Goal: Task Accomplishment & Management: Manage account settings

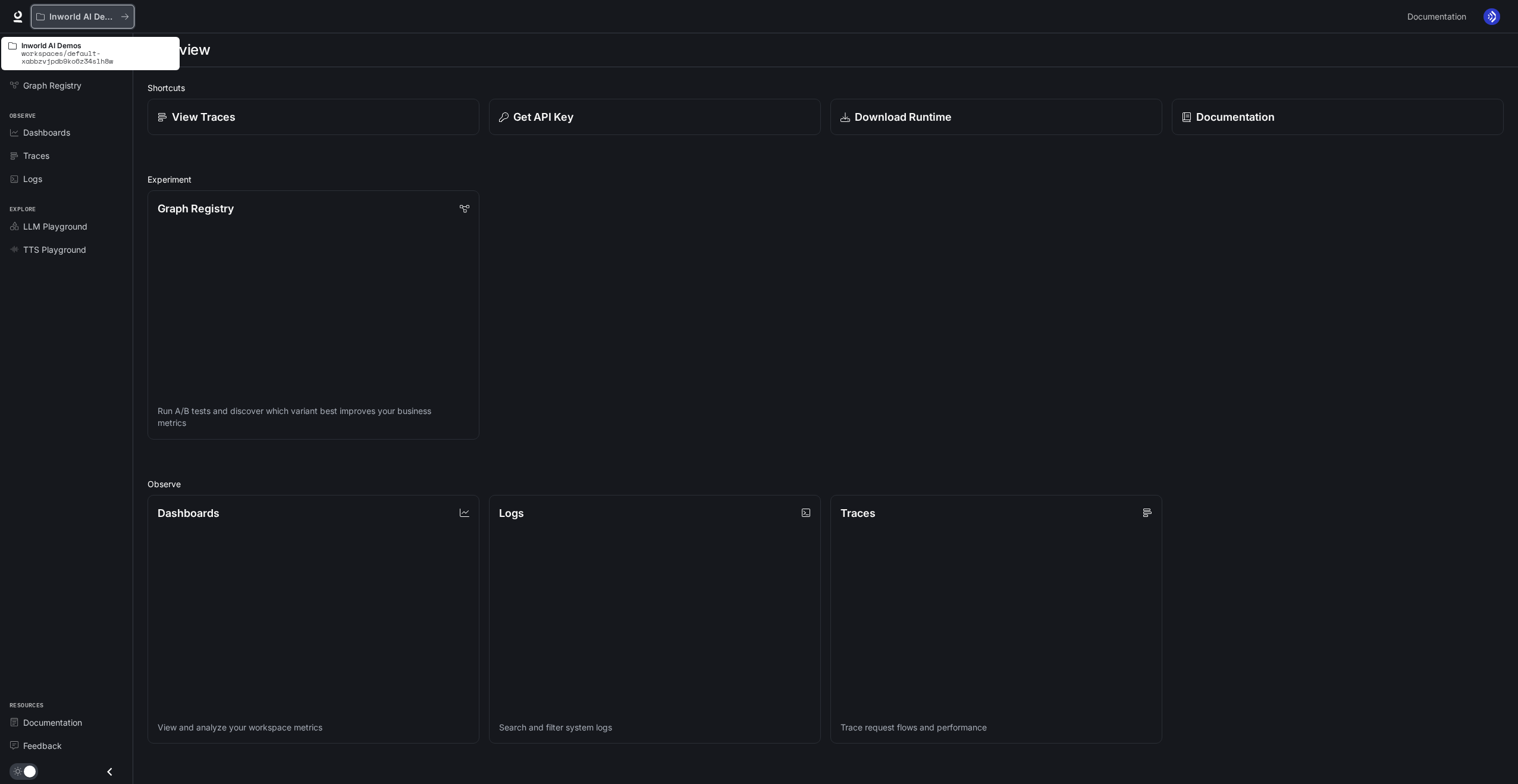
click at [51, 15] on p "Inworld AI Demos" at bounding box center [83, 17] width 67 height 10
click at [44, 236] on link "LLM Playground" at bounding box center [66, 226] width 123 height 21
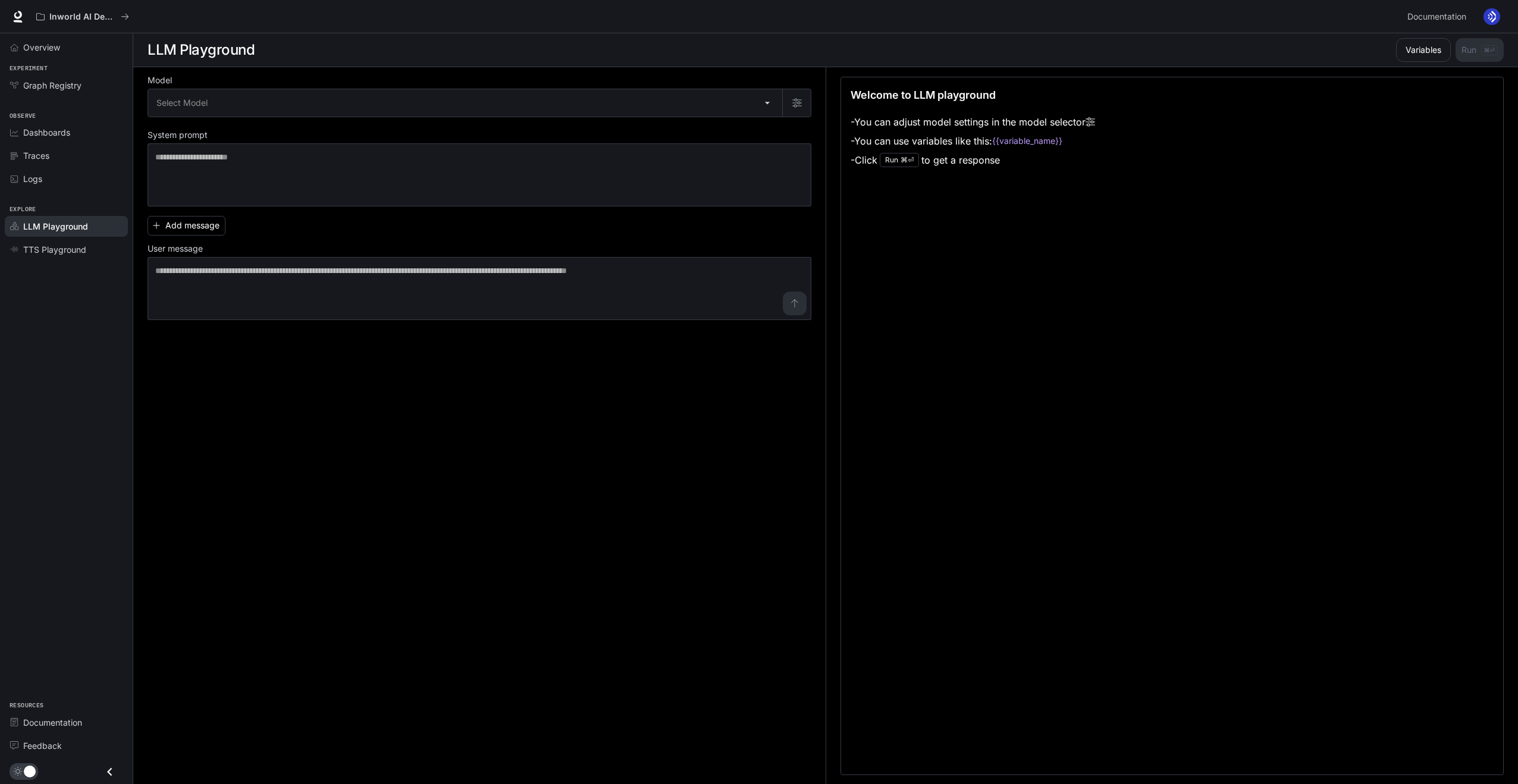
click at [1491, 18] on img "button" at bounding box center [1491, 16] width 16 height 16
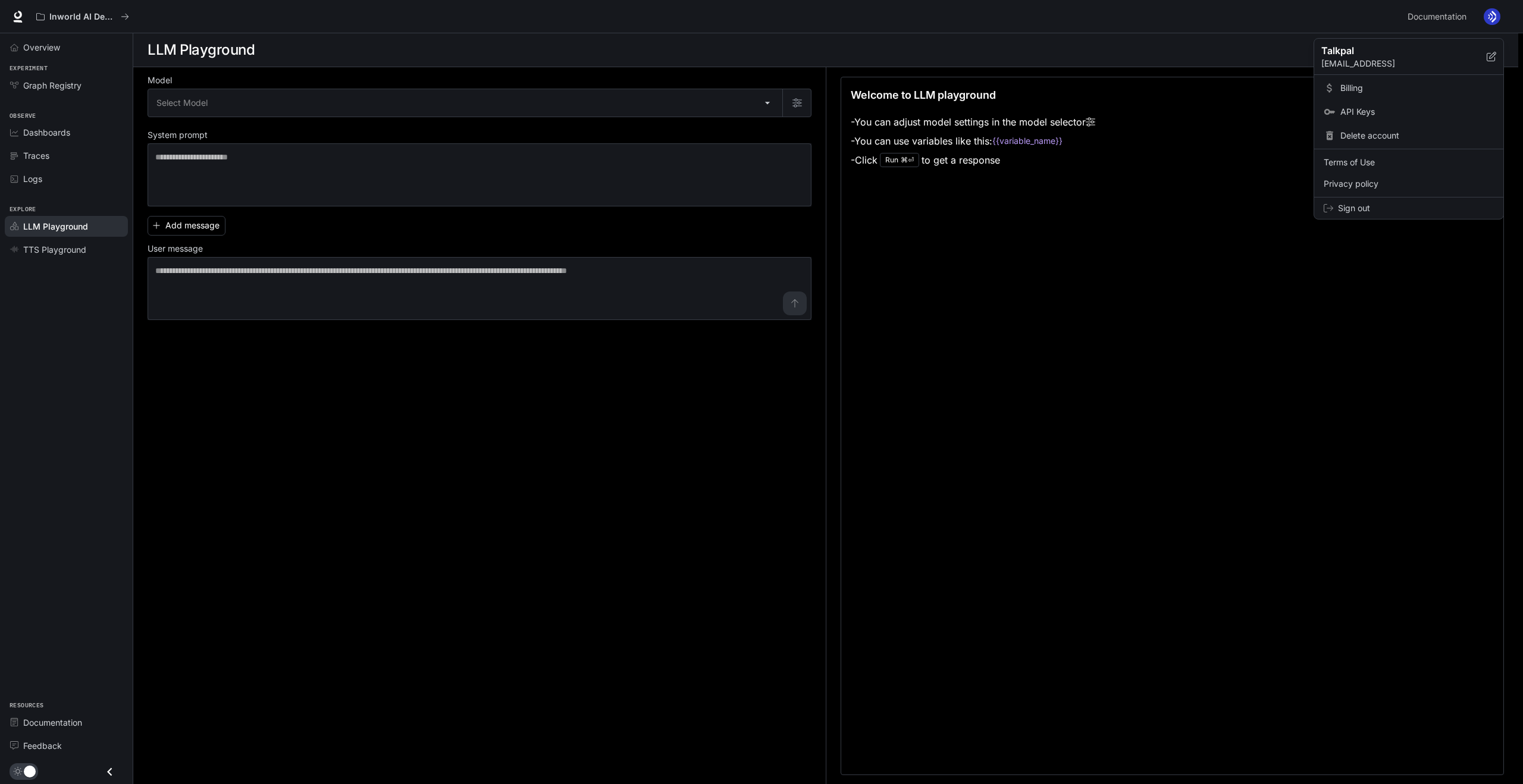
click at [1360, 87] on span "Billing" at bounding box center [1417, 88] width 154 height 12
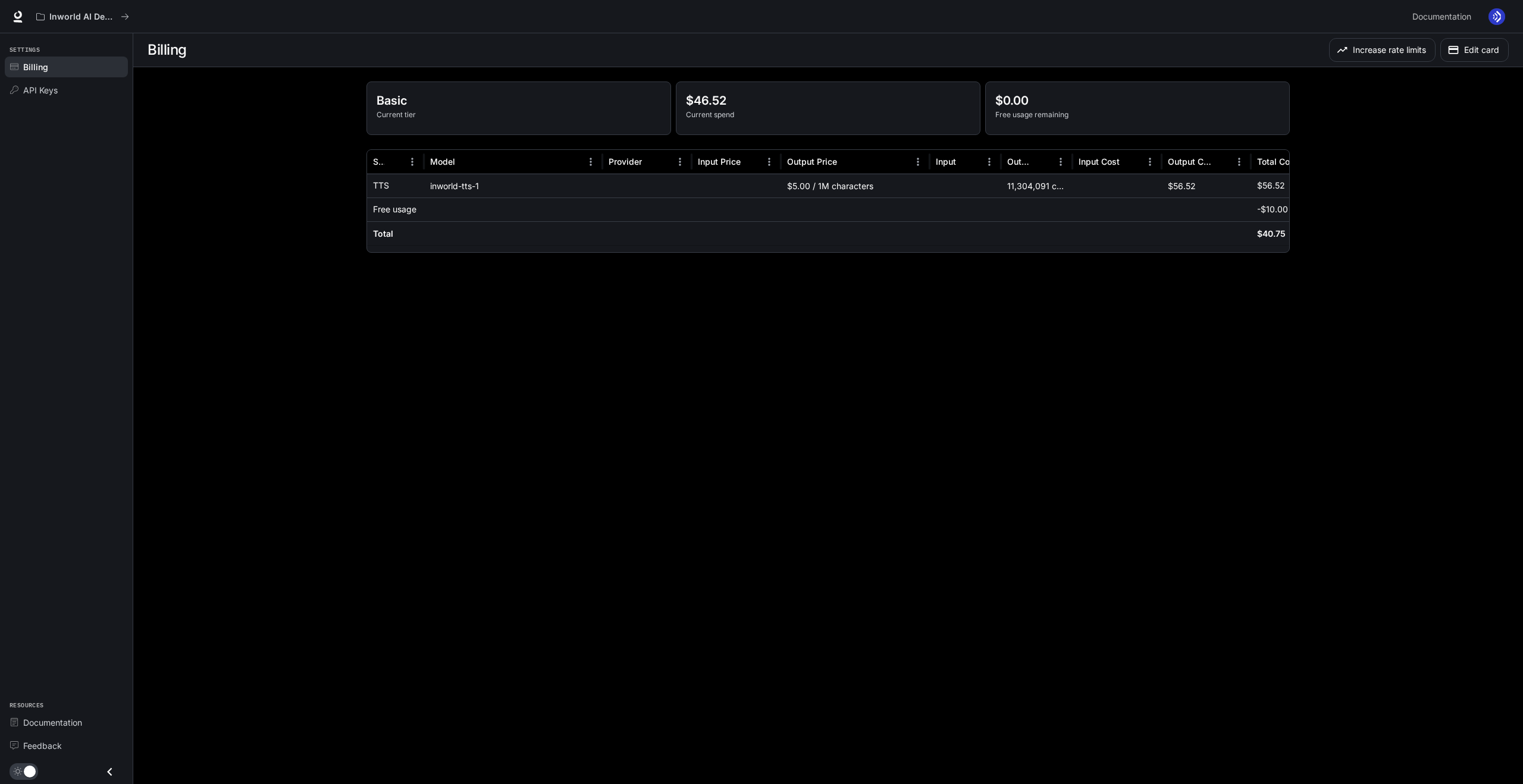
click at [1141, 278] on main "Billing Increase rate limits Edit card Basic Current tier $46.52 Current spend …" at bounding box center [828, 408] width 1389 height 751
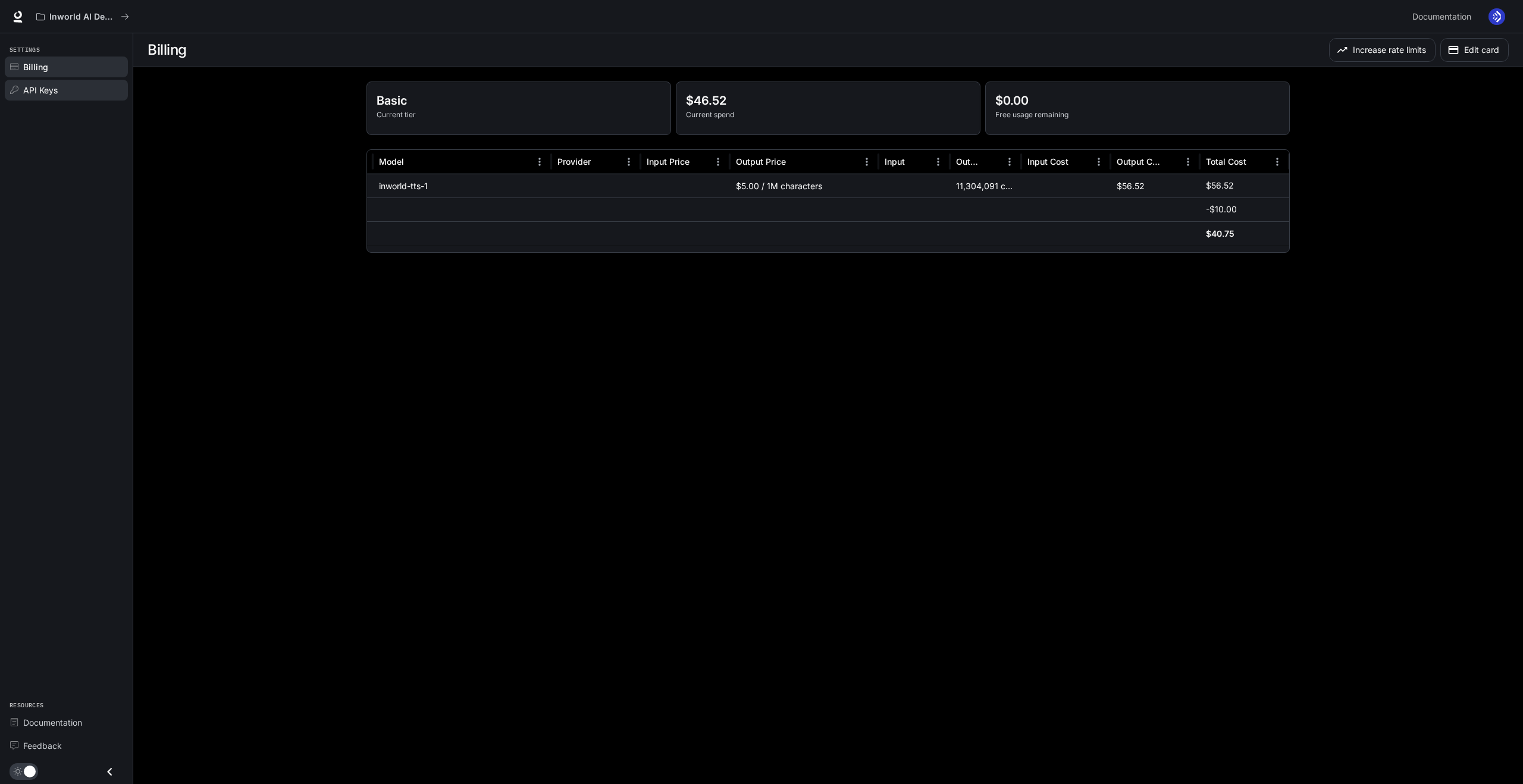
click at [49, 85] on span "API Keys" at bounding box center [40, 90] width 35 height 13
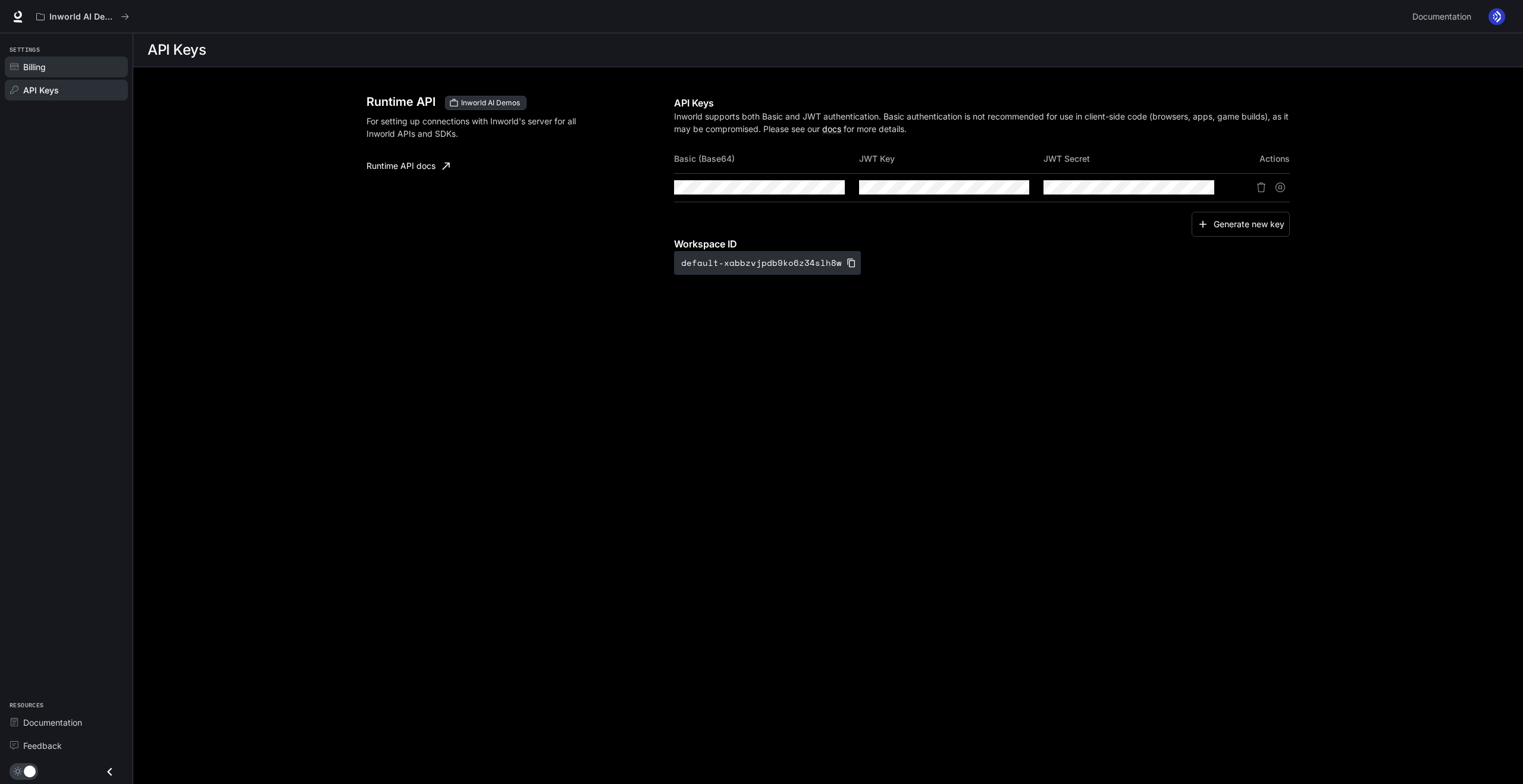
click at [48, 71] on div "Billing" at bounding box center [73, 67] width 100 height 13
